Goal: Task Accomplishment & Management: Complete application form

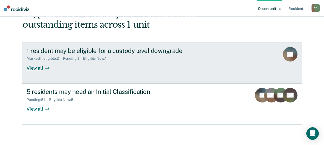
scroll to position [36, 0]
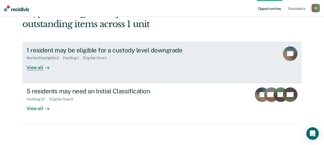
click at [39, 68] on div "View all" at bounding box center [41, 65] width 29 height 10
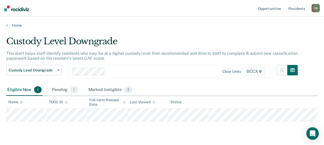
click at [211, 32] on main "Custody Level Downgrade This alert helps staff identify residents who may be at…" at bounding box center [162, 93] width 324 height 130
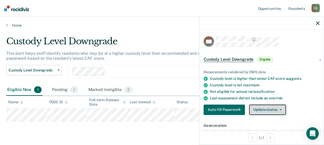
click at [263, 110] on button "Update status" at bounding box center [267, 109] width 37 height 10
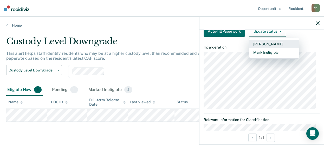
scroll to position [26, 0]
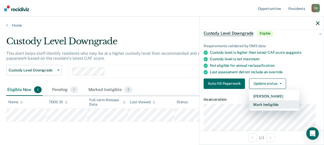
click at [259, 104] on button "Mark Ineligible" at bounding box center [274, 104] width 50 height 8
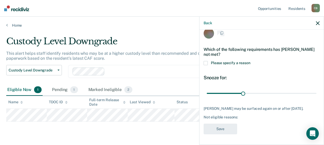
scroll to position [12, 0]
click at [206, 61] on span at bounding box center [206, 63] width 4 height 4
click at [251, 61] on input "Please specify a reason" at bounding box center [251, 61] width 0 height 0
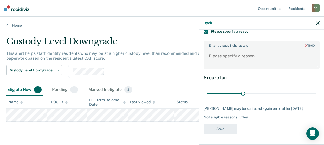
scroll to position [44, 0]
click at [237, 49] on textarea "Enter at least 3 characters 0 / 1600" at bounding box center [261, 58] width 115 height 19
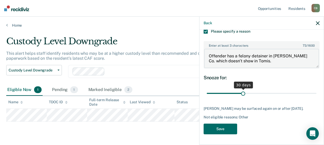
type textarea "Offender has a felony detainer in [PERSON_NAME] Co. which doesn't show in Tomis."
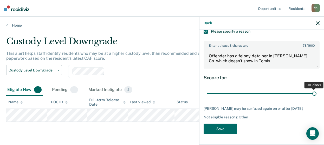
drag, startPoint x: 240, startPoint y: 90, endPoint x: 318, endPoint y: 93, distance: 78.2
type input "90"
click at [317, 90] on input "range" at bounding box center [262, 93] width 110 height 9
click at [223, 129] on button "Save" at bounding box center [221, 128] width 34 height 11
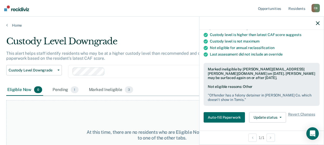
click at [88, 106] on div "At this time, there are no residents who are Eligible Now. Please navigate to o…" at bounding box center [162, 135] width 312 height 70
click at [15, 26] on link "Home" at bounding box center [162, 25] width 312 height 5
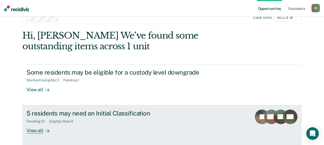
scroll to position [26, 0]
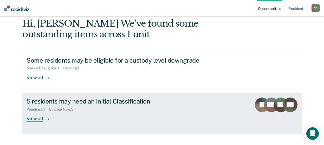
click at [37, 117] on div "View all" at bounding box center [41, 116] width 29 height 10
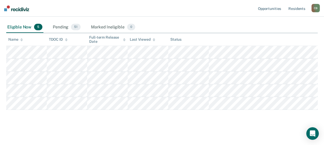
scroll to position [60, 0]
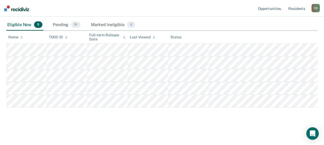
click at [238, 25] on div "Eligible Now 5 Pending 51 Marked Ineligible 0" at bounding box center [162, 25] width 312 height 12
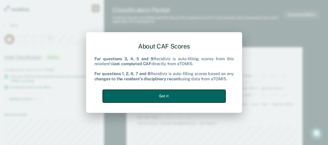
click at [173, 96] on button "Got it" at bounding box center [164, 96] width 123 height 13
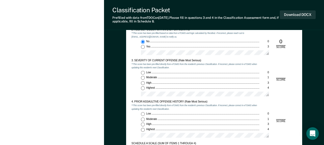
scroll to position [338, 0]
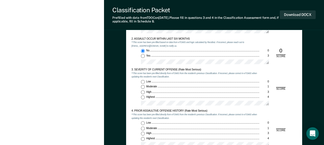
click at [143, 86] on input "Moderate 1" at bounding box center [143, 87] width 4 height 4
type textarea "x"
radio input "true"
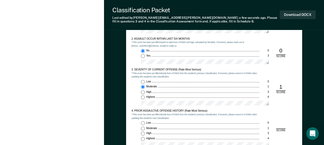
click at [143, 126] on div "Low 0 Moderate 1 High 3 Highest 4" at bounding box center [195, 135] width 128 height 28
click at [142, 123] on input "Low 0" at bounding box center [143, 123] width 4 height 4
type textarea "x"
radio input "true"
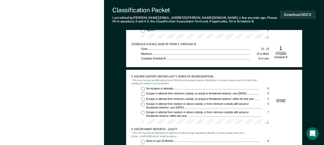
scroll to position [469, 0]
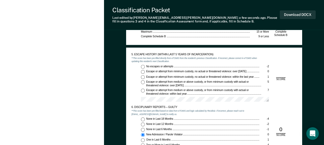
click at [143, 67] on input "No escapes or attempts -2" at bounding box center [143, 67] width 4 height 4
type textarea "x"
radio input "true"
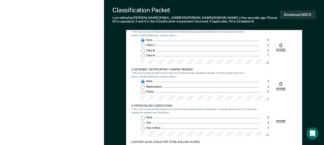
scroll to position [651, 0]
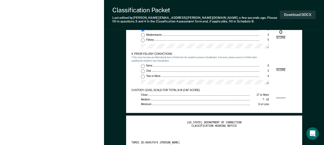
click at [142, 75] on input "Two or More 4" at bounding box center [143, 76] width 4 height 4
type textarea "x"
radio input "true"
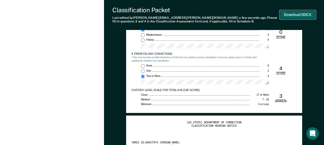
click at [291, 15] on button "Download DOCX" at bounding box center [298, 14] width 36 height 9
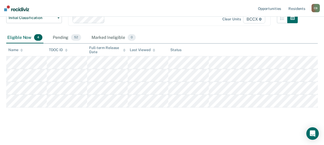
scroll to position [47, 0]
click at [247, 132] on main "Initial Classification This tool helps staff identify residents who have not ha…" at bounding box center [162, 61] width 324 height 163
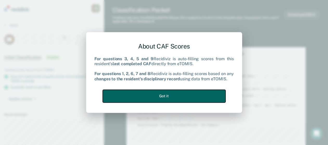
click at [154, 92] on button "Got it" at bounding box center [164, 96] width 123 height 13
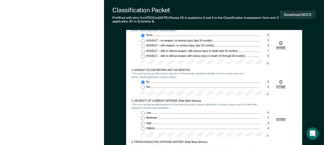
scroll to position [338, 0]
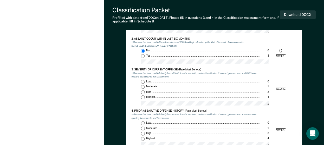
click at [144, 88] on input "Moderate 1" at bounding box center [143, 87] width 4 height 4
type textarea "x"
radio input "true"
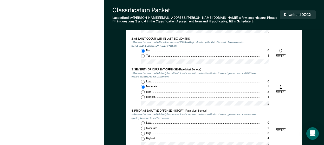
click at [143, 124] on input "Low 0" at bounding box center [143, 123] width 4 height 4
type textarea "x"
radio input "true"
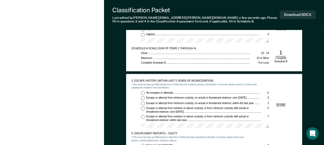
scroll to position [443, 0]
click at [144, 92] on input "No escapes or attempts -2" at bounding box center [143, 93] width 4 height 4
type textarea "x"
radio input "true"
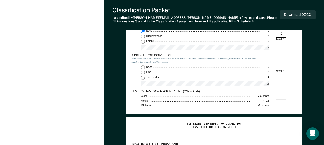
scroll to position [651, 0]
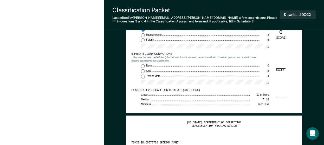
click at [142, 66] on input "None 0" at bounding box center [143, 66] width 4 height 4
type textarea "x"
radio input "true"
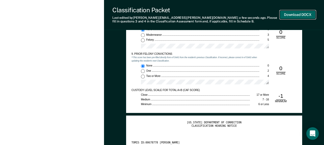
click at [296, 13] on button "Download DOCX" at bounding box center [298, 14] width 36 height 9
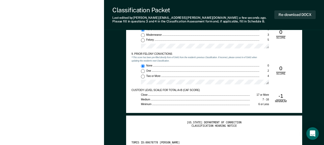
scroll to position [34, 0]
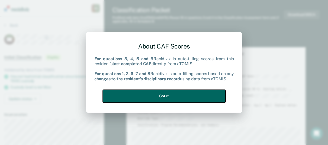
click at [166, 95] on button "Got it" at bounding box center [164, 96] width 123 height 13
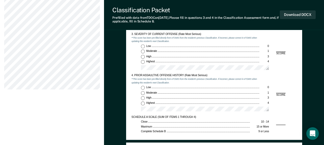
scroll to position [364, 0]
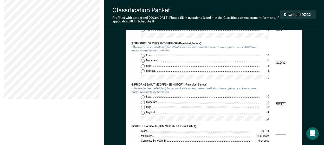
click at [143, 67] on input "High 3" at bounding box center [143, 66] width 4 height 4
type textarea "x"
radio input "true"
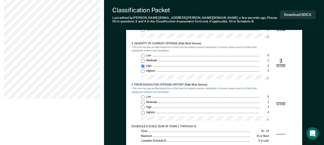
click at [143, 97] on input "Low 0" at bounding box center [143, 97] width 4 height 4
type textarea "x"
radio input "true"
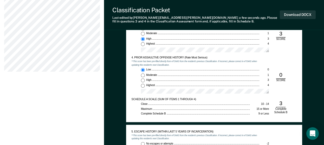
scroll to position [417, 0]
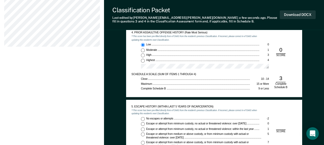
click at [143, 117] on input "No escapes or attempts -2" at bounding box center [143, 119] width 4 height 4
type textarea "x"
radio input "true"
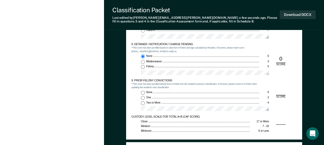
scroll to position [625, 0]
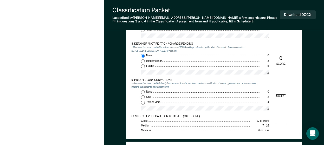
click at [142, 103] on input "Two or More 4" at bounding box center [143, 102] width 4 height 4
type textarea "x"
radio input "true"
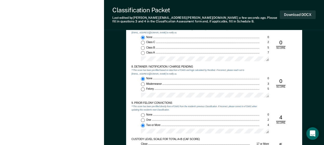
scroll to position [599, 0]
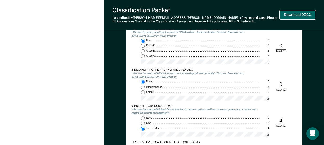
click at [298, 15] on button "Download DOCX" at bounding box center [298, 14] width 36 height 9
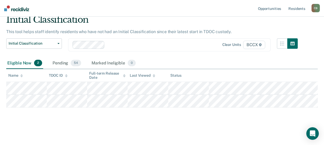
scroll to position [22, 0]
click at [268, 64] on div "Eligible Now 2 Pending 54 Marked Ineligible 0" at bounding box center [162, 64] width 312 height 12
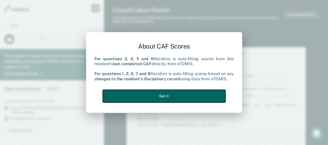
click at [176, 95] on button "Got it" at bounding box center [164, 96] width 123 height 13
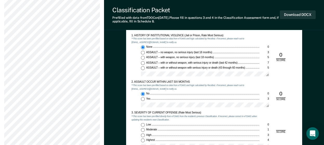
scroll to position [338, 0]
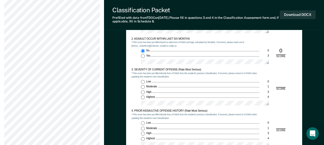
click at [144, 81] on input "Low 0" at bounding box center [143, 82] width 4 height 4
type textarea "x"
radio input "true"
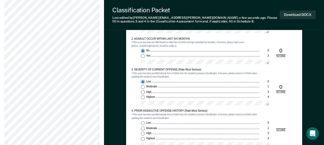
click at [143, 123] on input "Low 0" at bounding box center [143, 123] width 4 height 4
type textarea "x"
radio input "true"
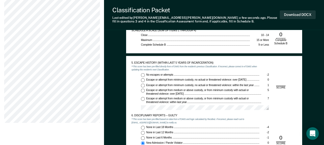
scroll to position [469, 0]
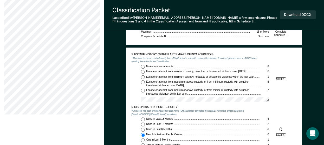
click at [143, 67] on input "No escapes or attempts -2" at bounding box center [143, 67] width 4 height 4
type textarea "x"
radio input "true"
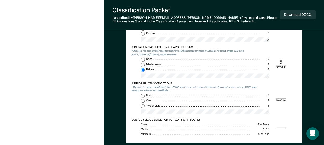
scroll to position [625, 0]
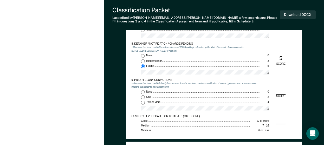
click at [142, 54] on input "None 0" at bounding box center [143, 56] width 4 height 4
type textarea "x"
radio input "true"
radio input "false"
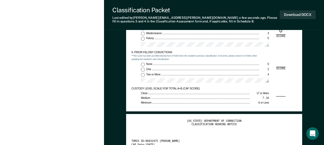
scroll to position [651, 0]
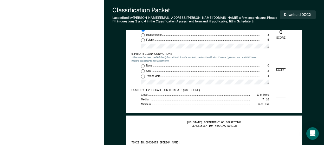
click at [143, 75] on input "Two or More 4" at bounding box center [143, 76] width 4 height 4
type textarea "x"
radio input "true"
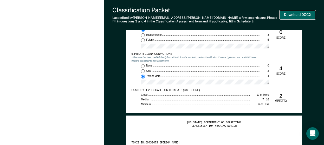
click at [303, 16] on button "Download DOCX" at bounding box center [298, 14] width 36 height 9
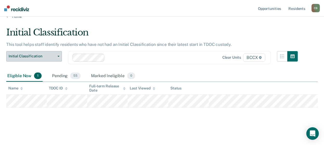
scroll to position [9, 0]
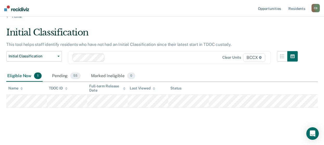
click at [215, 20] on main "Initial Classification This tool helps staff identify residents who have not ha…" at bounding box center [162, 81] width 324 height 124
click at [266, 77] on div "Eligible Now 1 Pending 55 Marked Ineligible 0" at bounding box center [162, 76] width 312 height 12
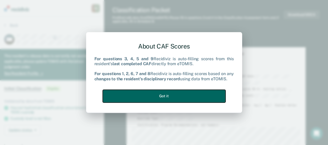
click at [185, 95] on button "Got it" at bounding box center [164, 96] width 123 height 13
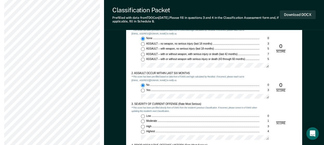
scroll to position [338, 0]
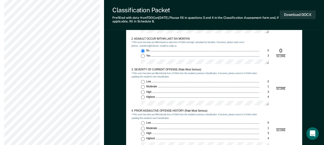
click at [142, 97] on input "Highest 4" at bounding box center [143, 97] width 4 height 4
type textarea "x"
radio input "true"
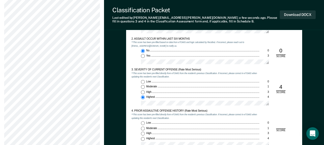
click at [143, 138] on input "Highest 4" at bounding box center [143, 138] width 4 height 4
type textarea "x"
radio input "true"
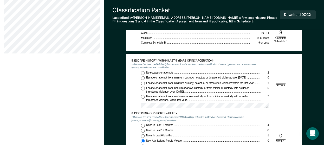
scroll to position [469, 0]
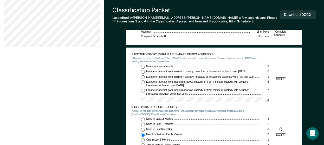
click at [142, 67] on input "No escapes or attempts -2" at bounding box center [143, 67] width 4 height 4
type textarea "x"
radio input "true"
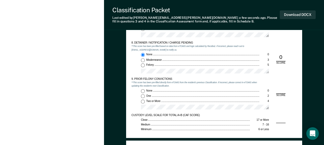
scroll to position [651, 0]
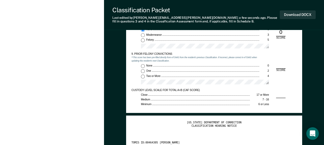
click at [144, 78] on input "Two or More 4" at bounding box center [143, 76] width 4 height 4
type textarea "x"
radio input "true"
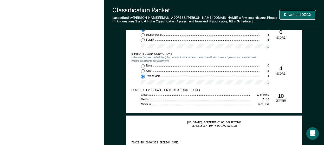
click at [296, 15] on button "Download DOCX" at bounding box center [298, 14] width 36 height 9
type textarea "x"
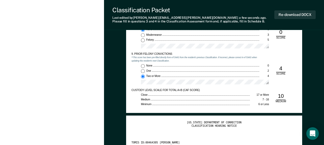
scroll to position [9, 0]
